Goal: Information Seeking & Learning: Learn about a topic

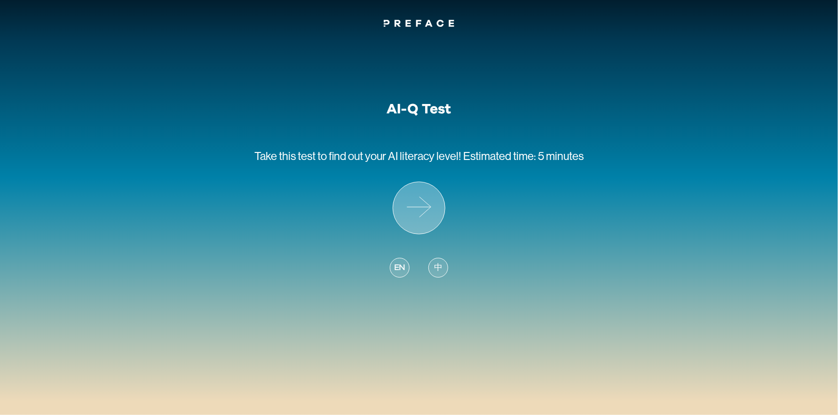
click at [431, 224] on icon at bounding box center [419, 208] width 52 height 52
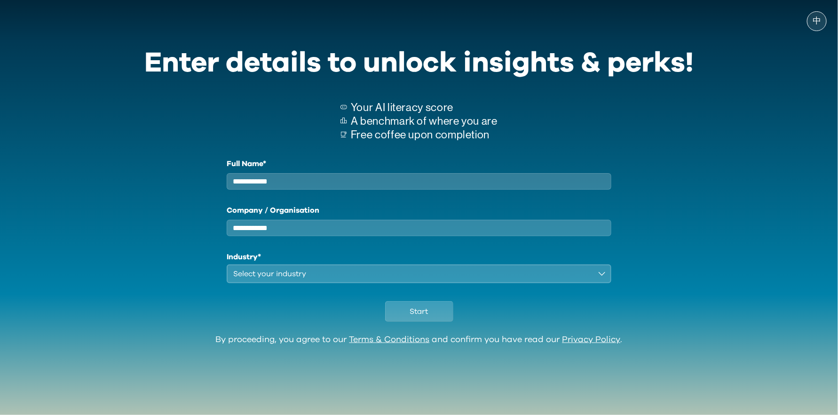
click at [357, 181] on input "Full Name*" at bounding box center [419, 181] width 385 height 16
type input "**********"
click at [361, 236] on input "Company / Organisation" at bounding box center [419, 228] width 385 height 16
click at [416, 279] on div "Select your industry" at bounding box center [412, 273] width 358 height 11
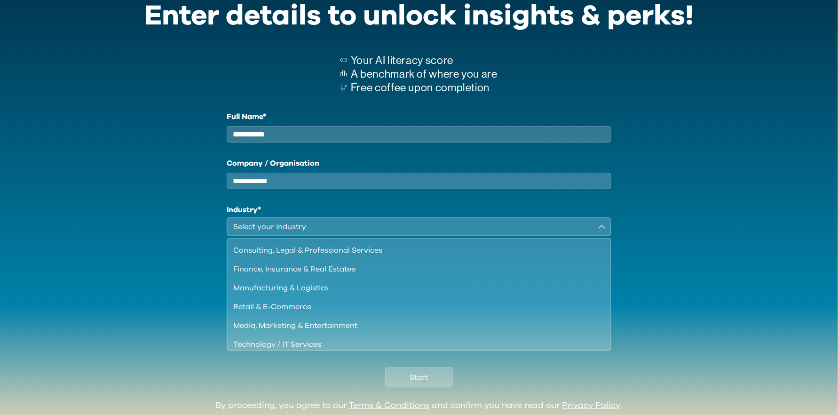
scroll to position [80, 0]
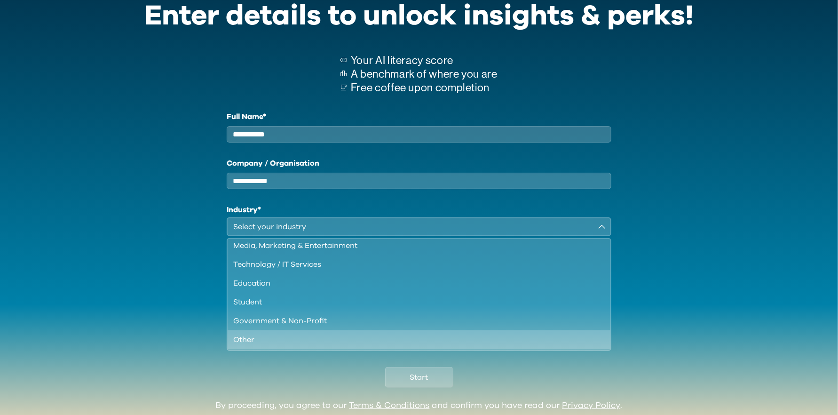
click at [478, 343] on div "Other" at bounding box center [413, 339] width 360 height 11
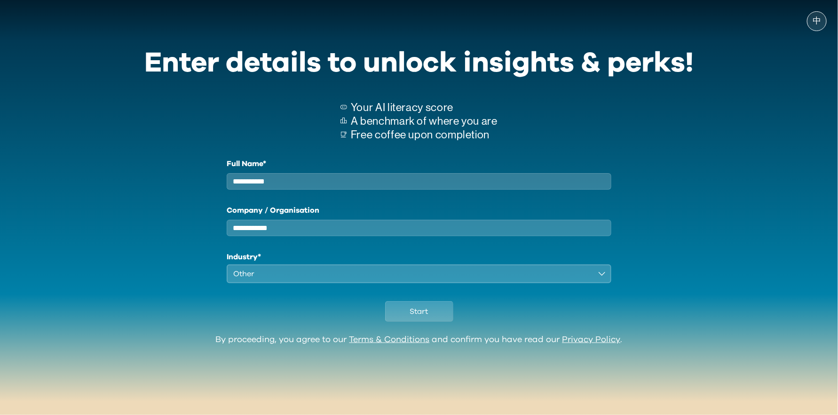
scroll to position [0, 0]
click at [423, 317] on span "Start" at bounding box center [419, 311] width 18 height 11
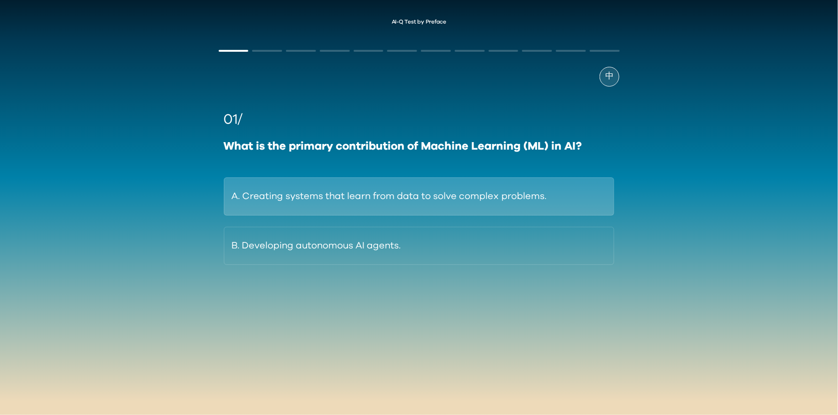
click at [573, 190] on button "A. Creating systems that learn from data to solve complex problems." at bounding box center [419, 196] width 391 height 38
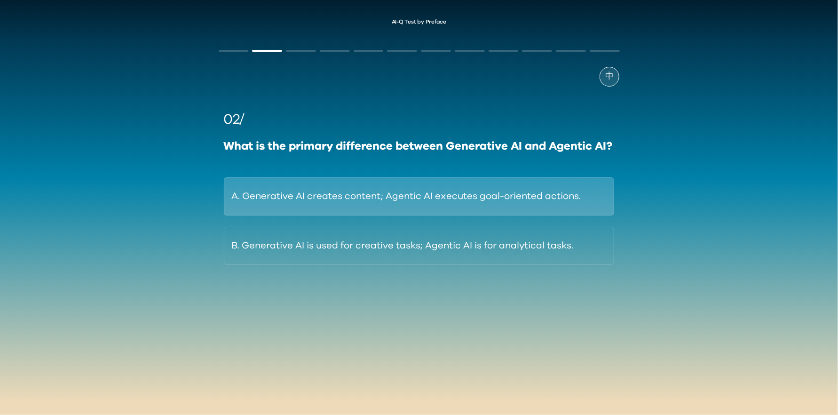
click at [461, 198] on button "A. Generative AI creates content; Agentic AI executes goal-oriented actions." at bounding box center [419, 196] width 391 height 38
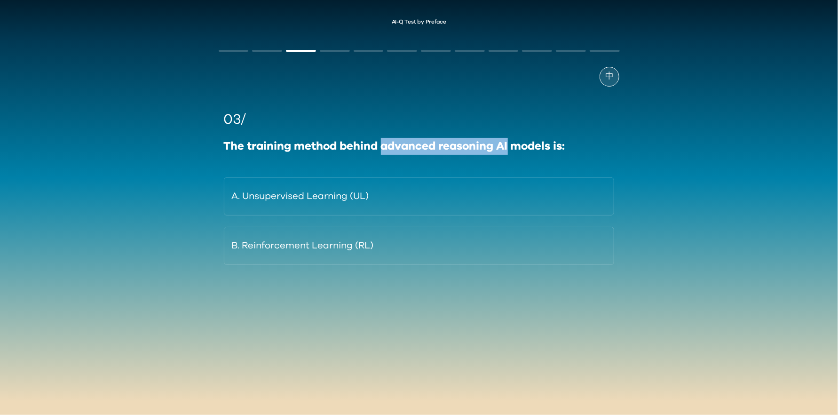
drag, startPoint x: 380, startPoint y: 148, endPoint x: 510, endPoint y: 151, distance: 129.8
click at [510, 151] on div "The training method behind advanced reasoning AI models is:" at bounding box center [419, 146] width 391 height 17
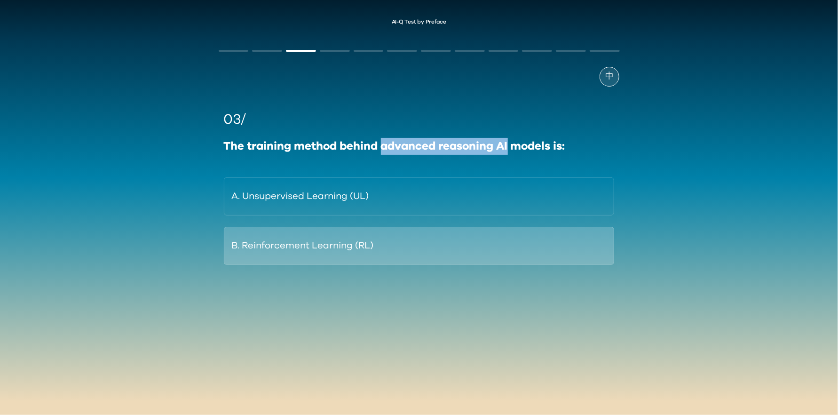
click at [374, 240] on button "B. Reinforcement Learning (RL)" at bounding box center [419, 246] width 391 height 38
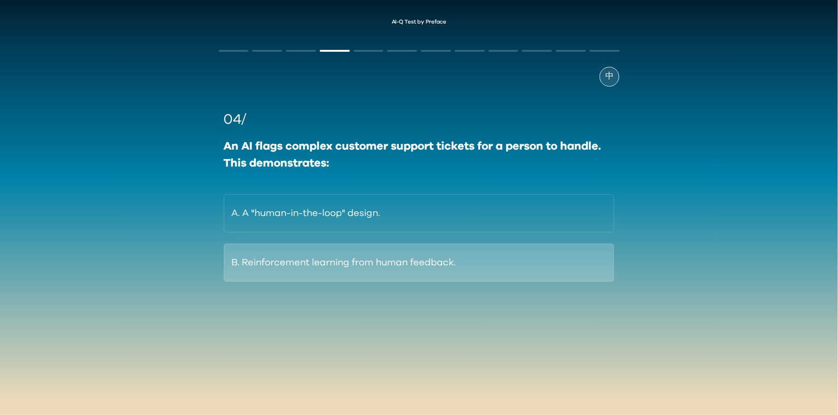
click at [321, 274] on button "B. Reinforcement learning from human feedback." at bounding box center [419, 263] width 391 height 38
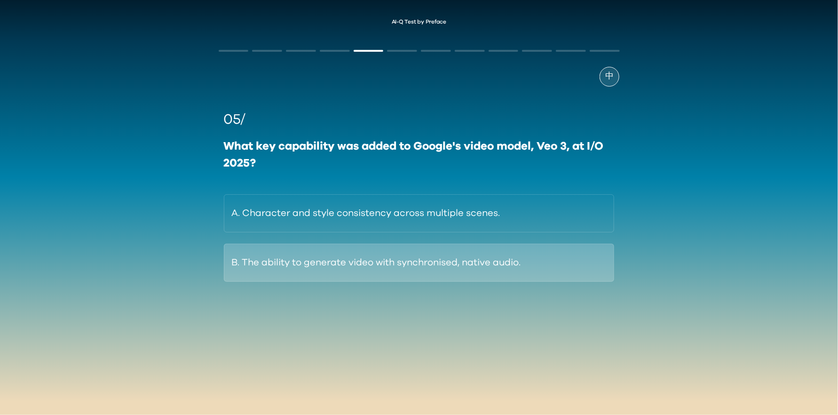
click at [554, 273] on button "B. The ability to generate video with synchronised, native audio." at bounding box center [419, 263] width 391 height 38
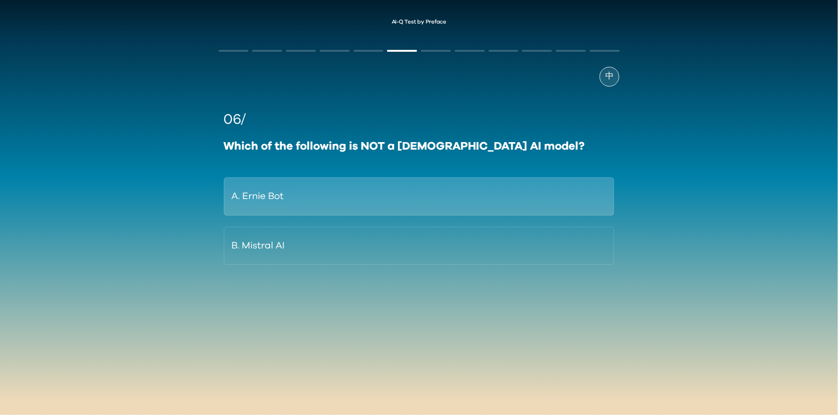
click at [588, 202] on button "A. Ernie Bot" at bounding box center [419, 196] width 391 height 38
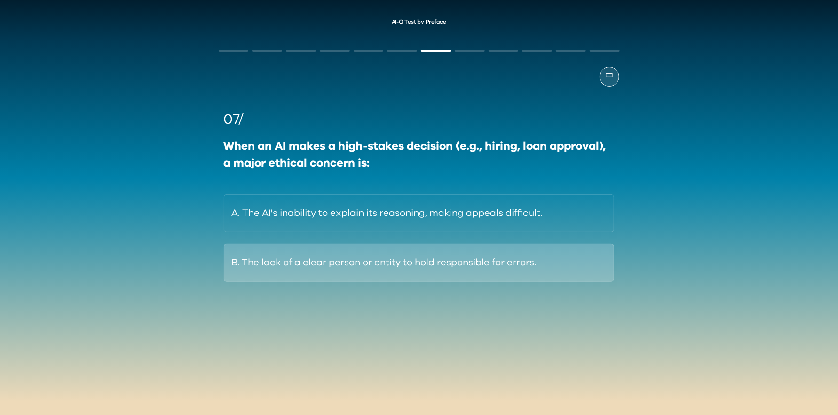
click at [587, 260] on button "B. The lack of a clear person or entity to hold responsible for errors." at bounding box center [419, 263] width 391 height 38
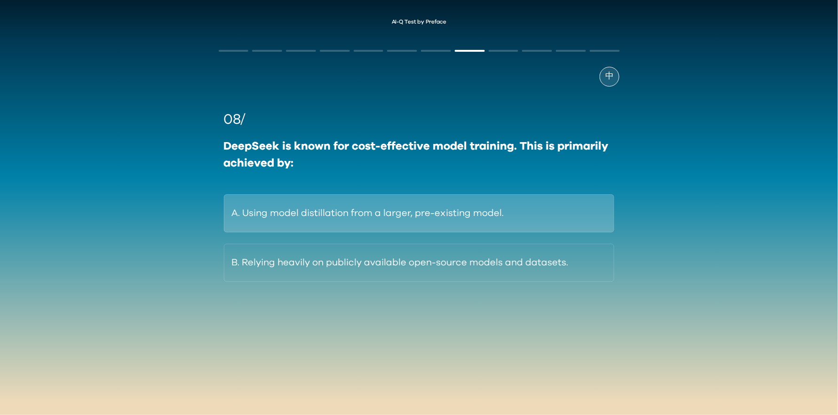
click at [576, 213] on button "A. Using model distillation from a larger, pre-existing model." at bounding box center [419, 213] width 391 height 38
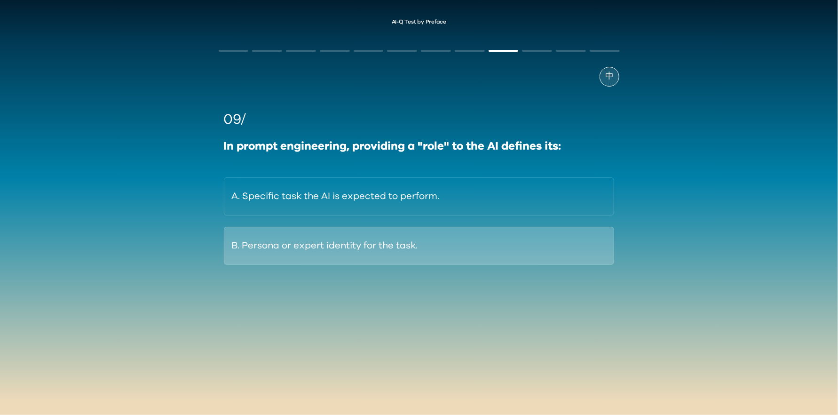
click at [566, 242] on button "B. Persona or expert identity for the task." at bounding box center [419, 246] width 391 height 38
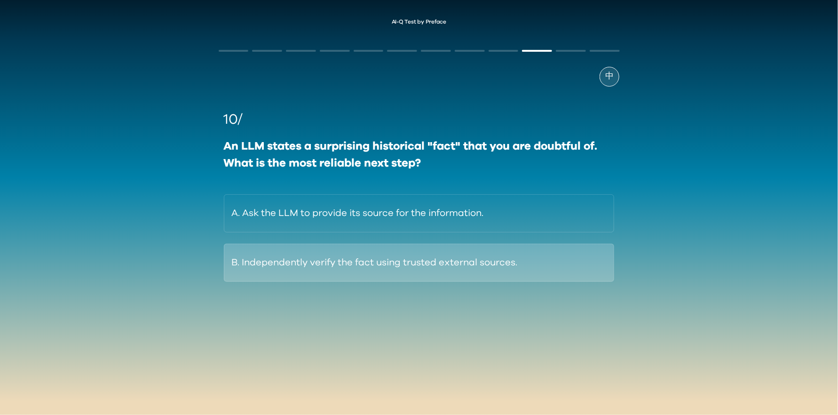
click at [580, 254] on button "B. Independently verify the fact using trusted external sources." at bounding box center [419, 263] width 391 height 38
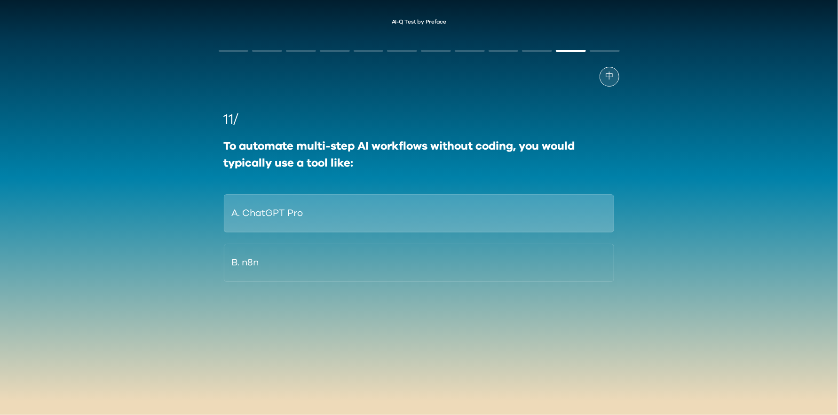
click at [563, 207] on button "A. ChatGPT Pro" at bounding box center [419, 213] width 391 height 38
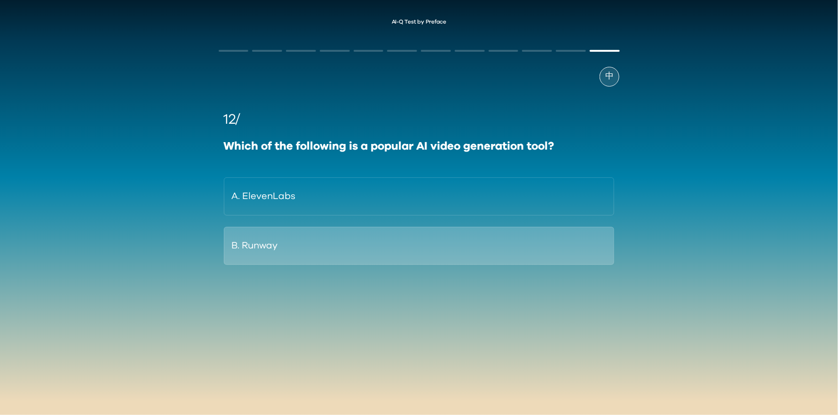
click at [344, 252] on button "B. Runway" at bounding box center [419, 246] width 391 height 38
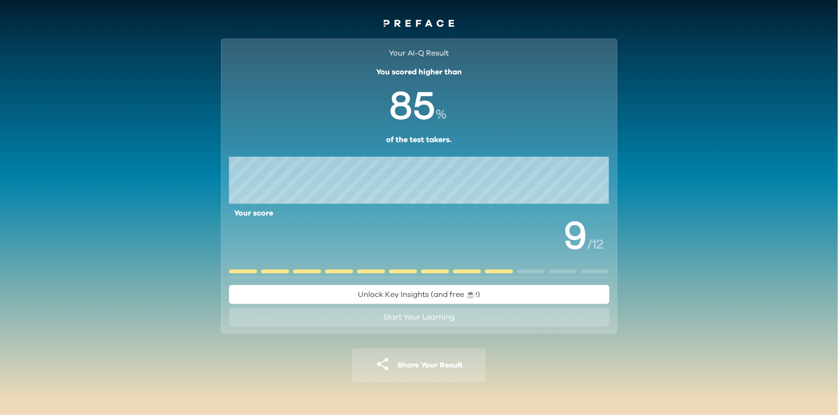
click at [558, 288] on button "Unlock Key Insights (and free ☕️!)" at bounding box center [419, 294] width 380 height 19
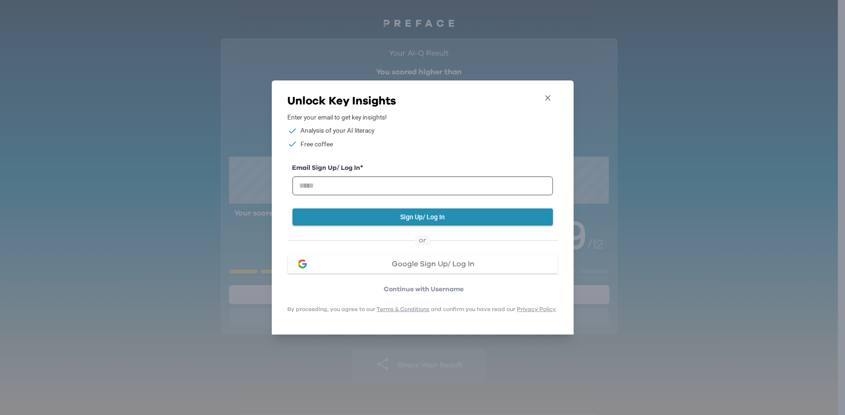
click at [551, 98] on icon "button" at bounding box center [548, 98] width 10 height 10
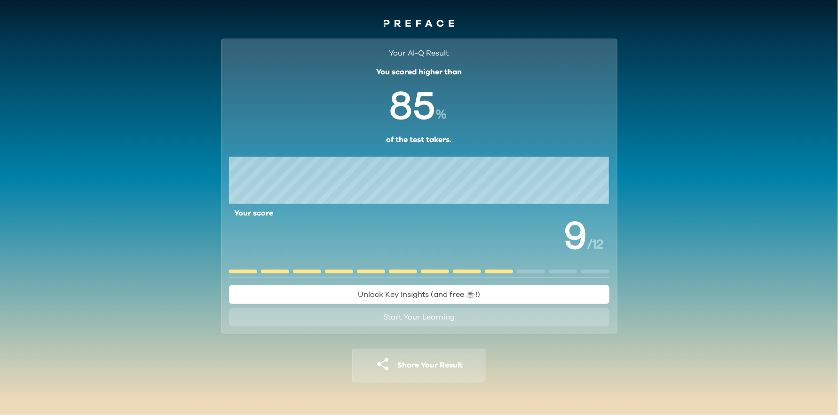
click at [450, 313] on span "Start Your Learning" at bounding box center [418, 317] width 71 height 8
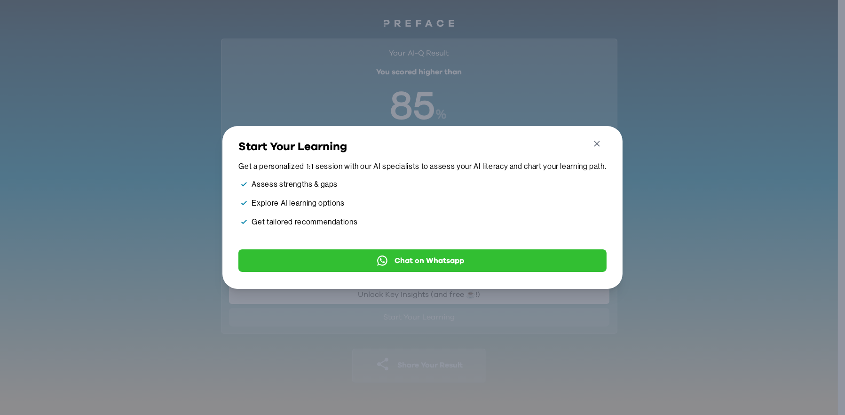
click at [597, 142] on icon "button" at bounding box center [597, 144] width 10 height 10
